Goal: Information Seeking & Learning: Learn about a topic

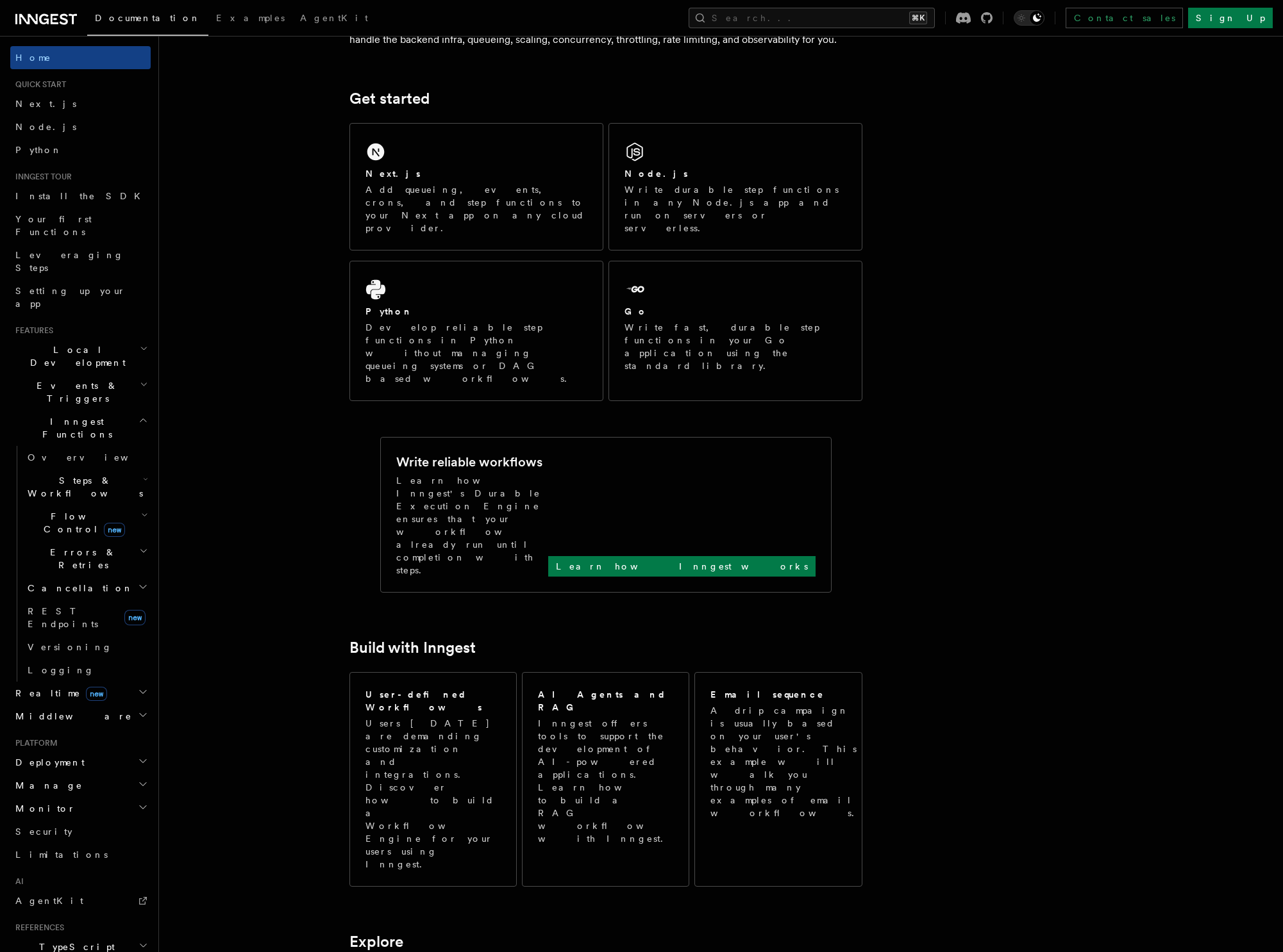
scroll to position [152, 0]
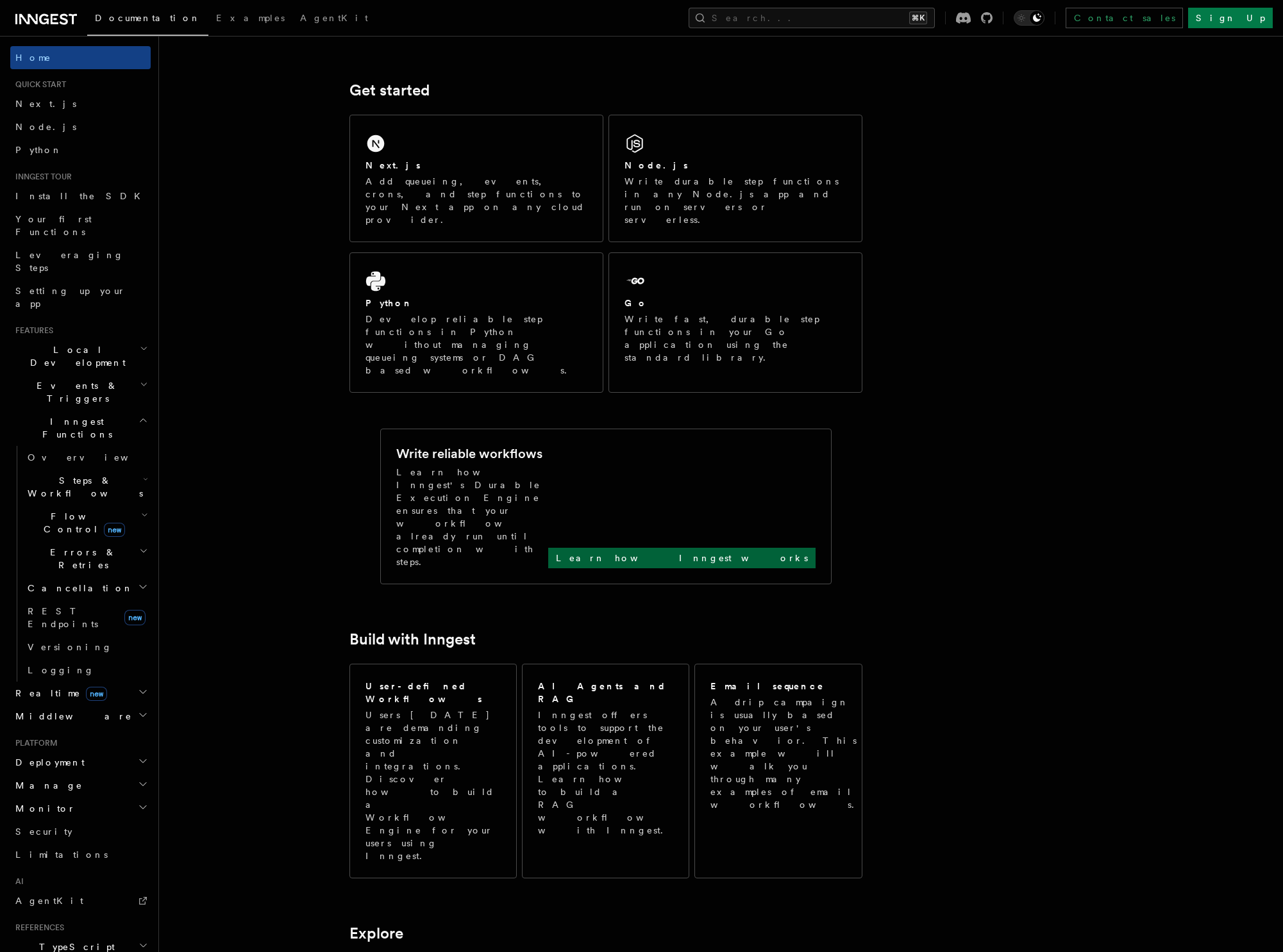
click at [801, 552] on p "Learn how Inngest works" at bounding box center [682, 558] width 252 height 13
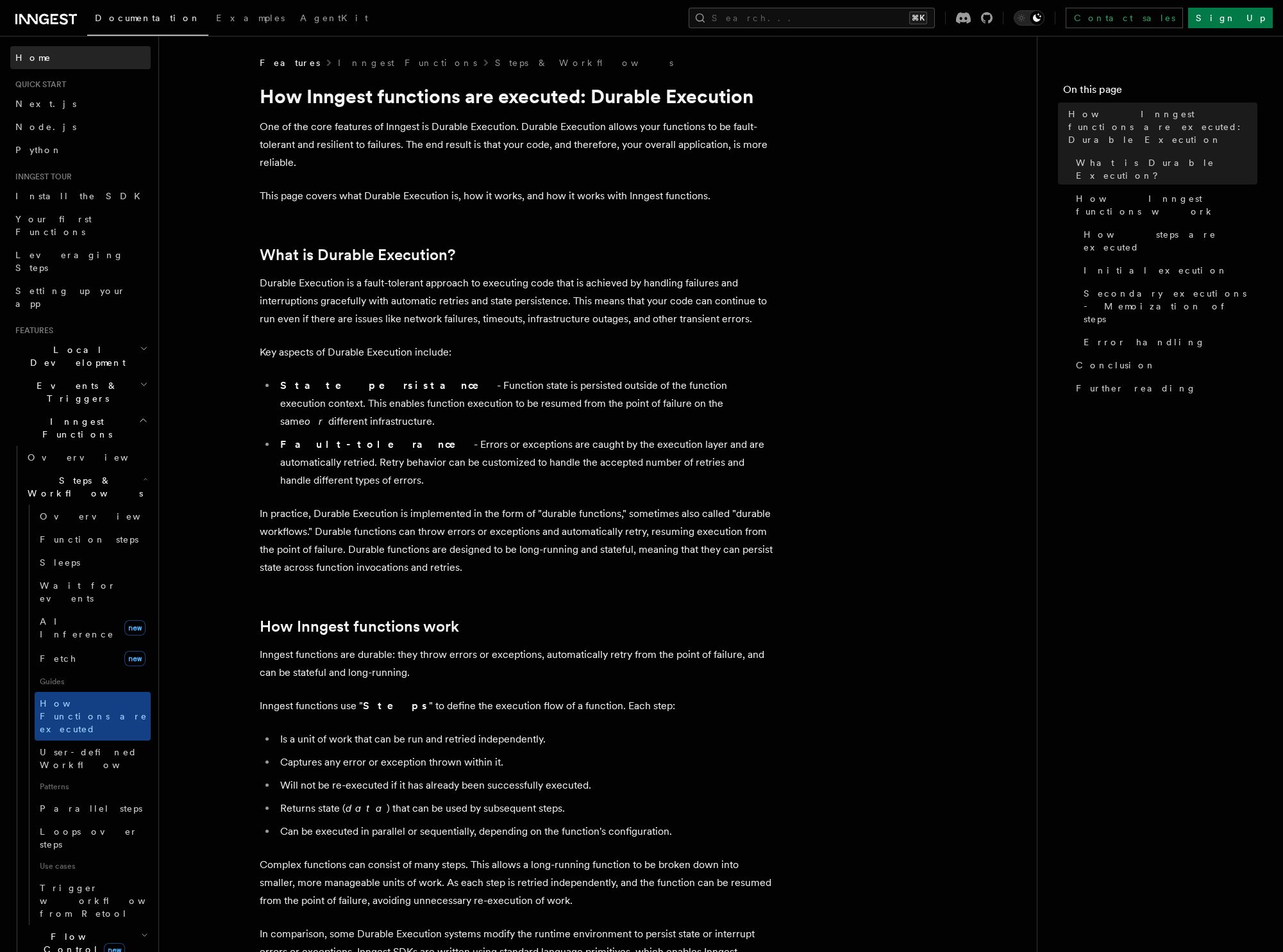
click at [64, 50] on link "Home" at bounding box center [81, 58] width 140 height 23
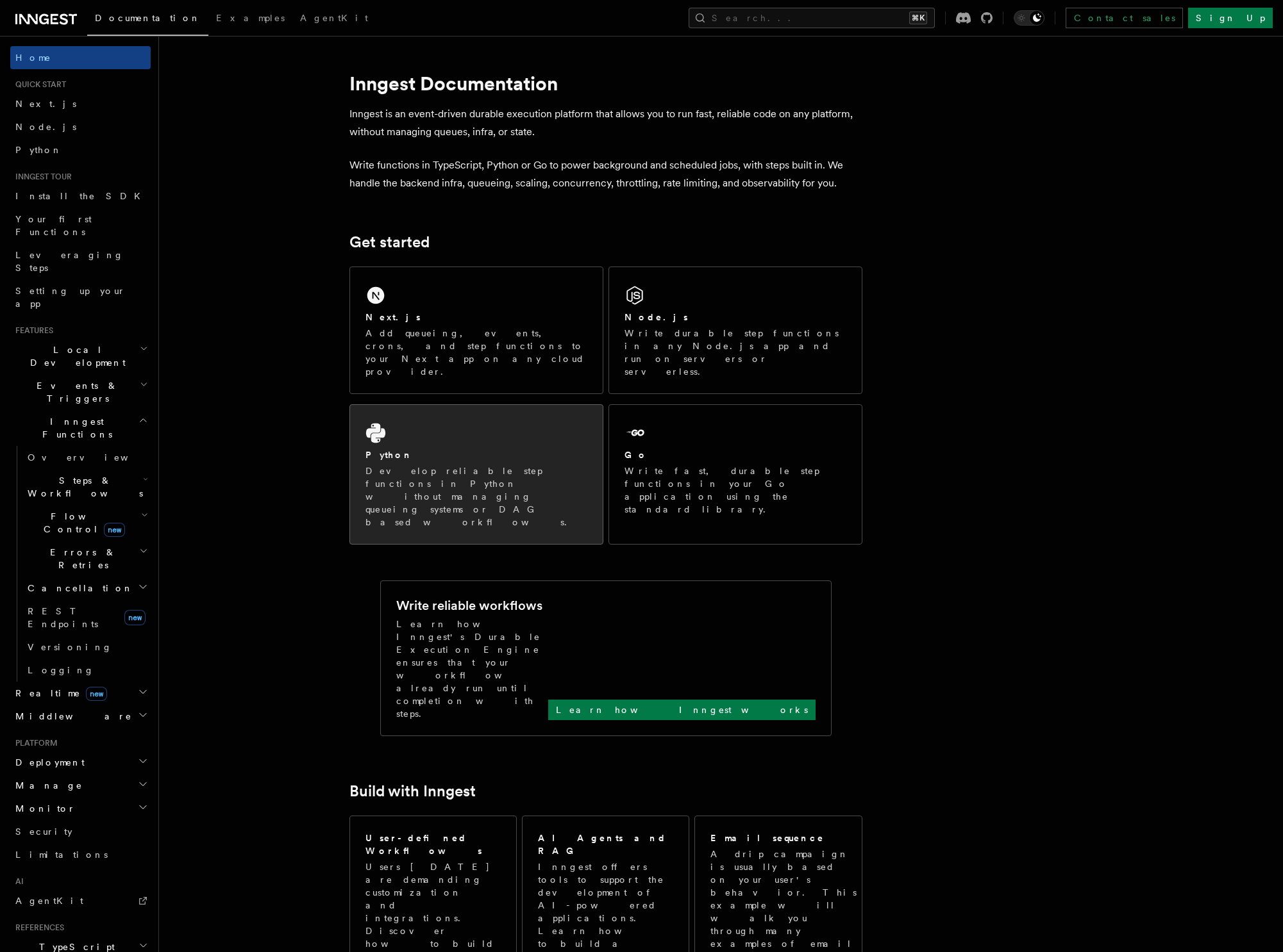
click at [485, 417] on div "Python Develop reliable step functions in Python without managing queueing syst…" at bounding box center [476, 474] width 253 height 139
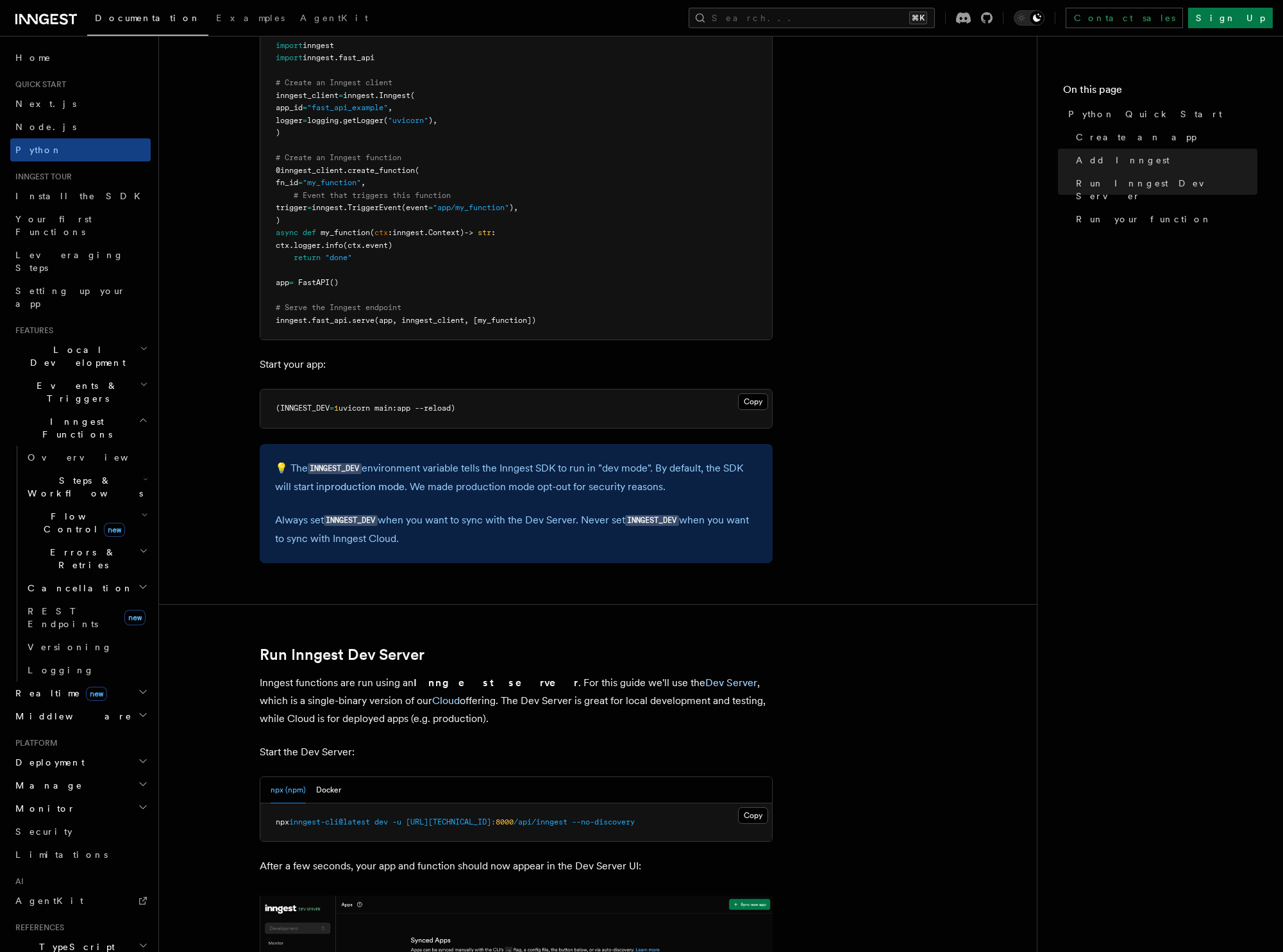
scroll to position [1105, 0]
